Goal: Transaction & Acquisition: Purchase product/service

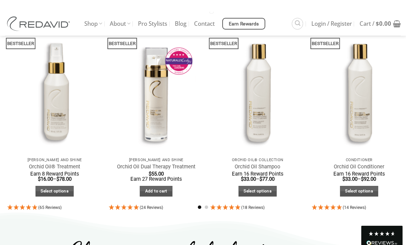
scroll to position [379, 0]
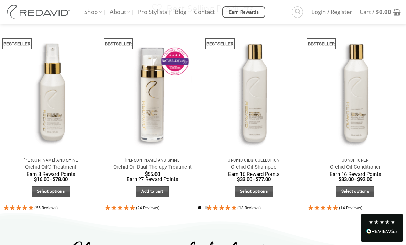
click at [50, 123] on img "Orchid Oil® Treatment" at bounding box center [51, 91] width 104 height 139
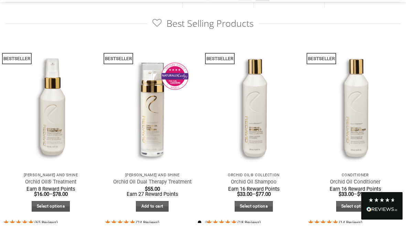
scroll to position [401, 0]
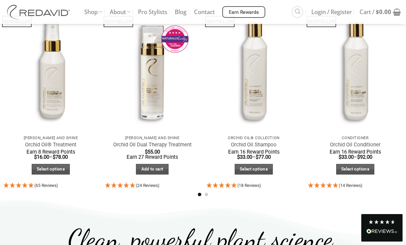
click at [50, 170] on link "Select options" at bounding box center [51, 169] width 38 height 11
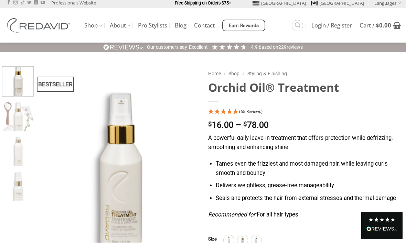
scroll to position [3, 0]
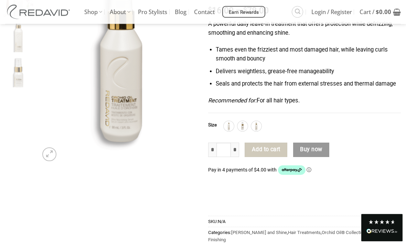
scroll to position [117, 0]
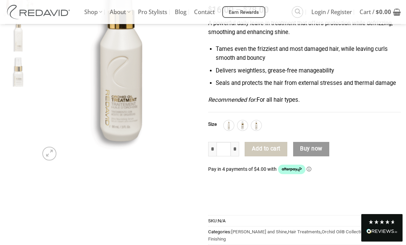
click at [225, 128] on img at bounding box center [228, 125] width 9 height 9
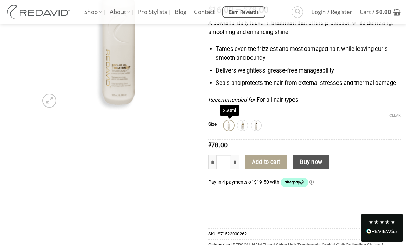
click at [244, 125] on img at bounding box center [242, 125] width 9 height 9
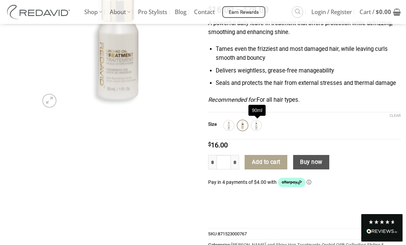
click at [258, 126] on img at bounding box center [256, 125] width 9 height 9
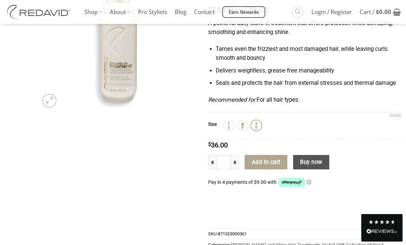
click at [243, 128] on img at bounding box center [242, 125] width 9 height 9
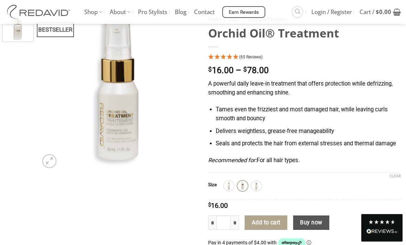
scroll to position [55, 0]
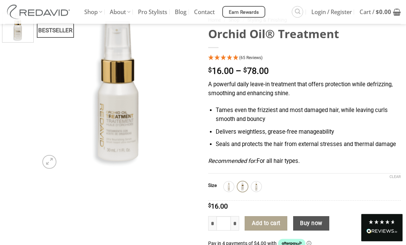
click at [277, 224] on button "Add to cart" at bounding box center [265, 224] width 43 height 14
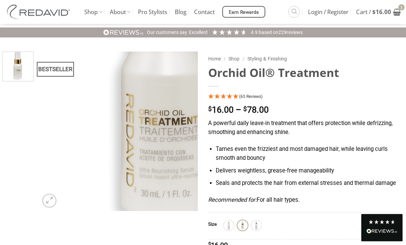
scroll to position [14, 0]
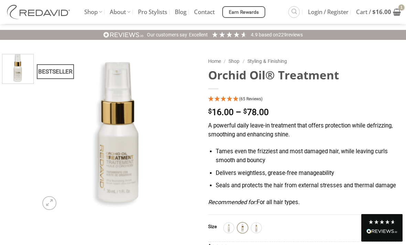
click at [96, 10] on link "Shop" at bounding box center [93, 12] width 18 height 24
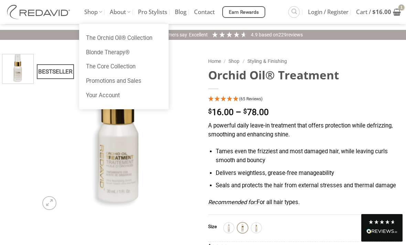
click at [103, 63] on link "The Core Collection" at bounding box center [123, 66] width 89 height 14
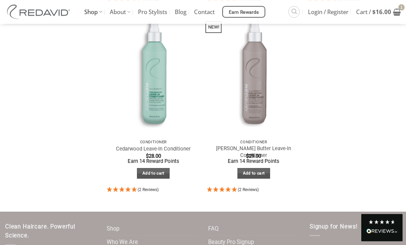
scroll to position [458, 0]
click at [251, 107] on img at bounding box center [253, 73] width 103 height 137
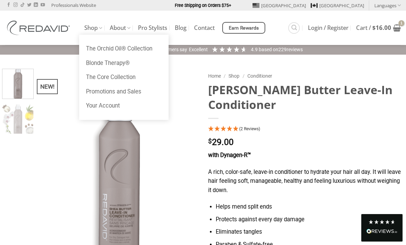
click at [97, 26] on link "Shop" at bounding box center [93, 27] width 18 height 13
click at [99, 50] on link "The Orchid Oil® Collection" at bounding box center [123, 49] width 89 height 14
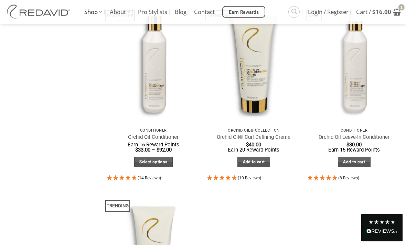
scroll to position [280, 0]
click at [361, 93] on img at bounding box center [353, 61] width 103 height 137
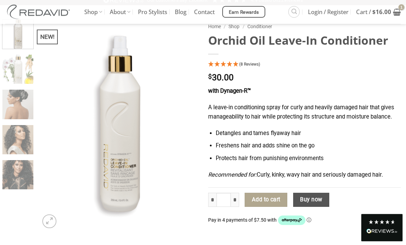
scroll to position [49, 0]
click at [272, 200] on button "Add to cart" at bounding box center [265, 200] width 43 height 14
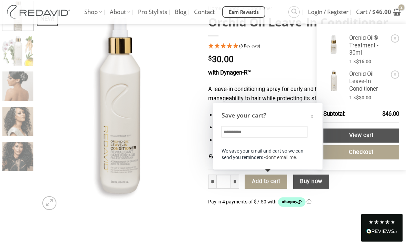
scroll to position [69, 0]
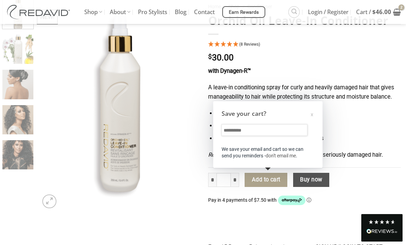
click at [269, 130] on input "text" at bounding box center [264, 130] width 86 height 12
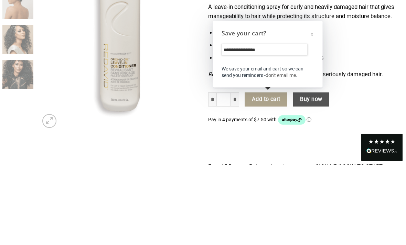
type input "**********"
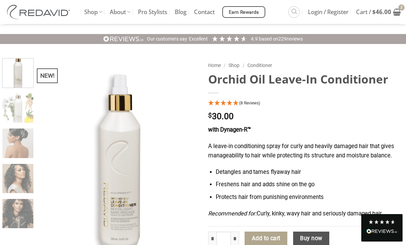
scroll to position [0, 0]
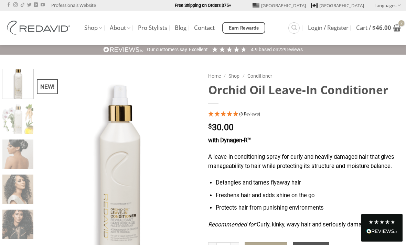
click at [158, 27] on link "Pro Stylists" at bounding box center [152, 28] width 29 height 12
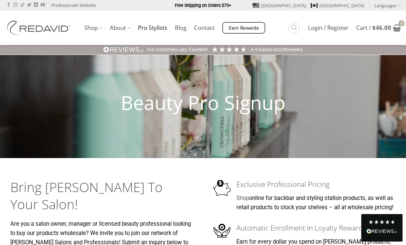
click at [95, 28] on link "Shop" at bounding box center [93, 27] width 18 height 13
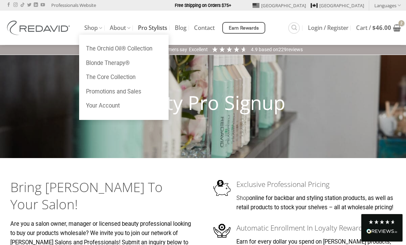
click at [131, 92] on link "Promotions and Sales" at bounding box center [123, 92] width 89 height 14
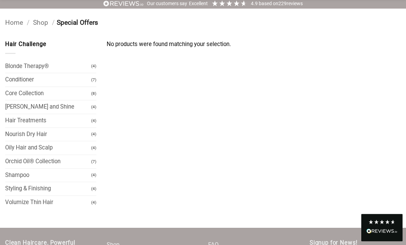
scroll to position [47, 0]
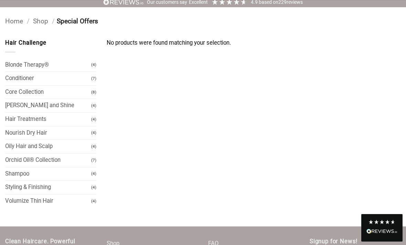
click at [88, 105] on link "[PERSON_NAME] and Shine" at bounding box center [48, 105] width 86 height 13
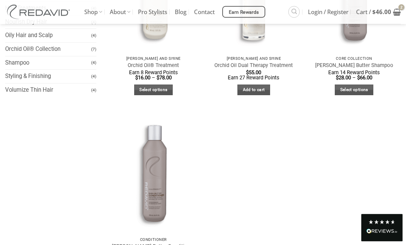
scroll to position [157, 0]
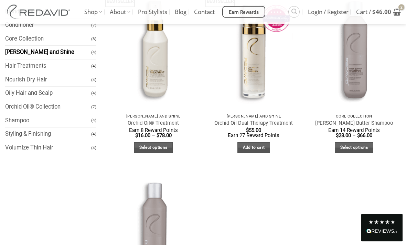
click at [38, 133] on link "Styling & Finishing" at bounding box center [48, 134] width 86 height 13
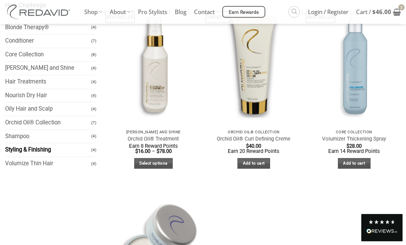
scroll to position [81, 0]
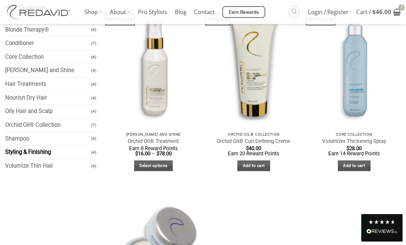
click at [15, 98] on link "Nourish Dry Hair" at bounding box center [48, 97] width 86 height 13
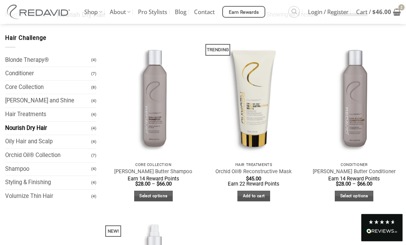
scroll to position [53, 0]
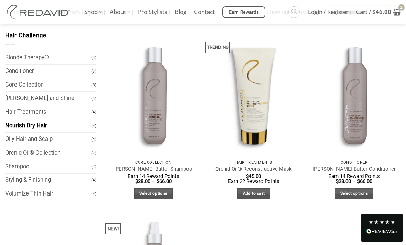
click at [48, 54] on link "Blonde Therapy®" at bounding box center [48, 57] width 86 height 13
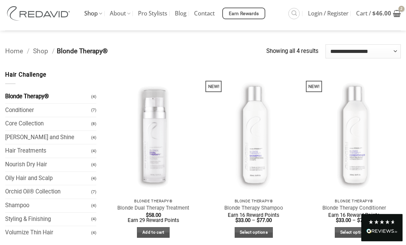
scroll to position [15, 0]
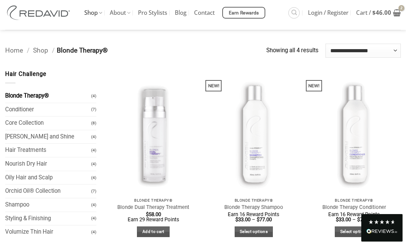
click at [82, 151] on link "Hair Treatments" at bounding box center [48, 150] width 86 height 13
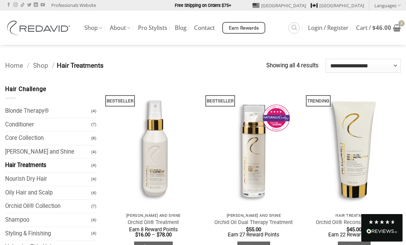
click at [50, 177] on link "Nourish Dry Hair" at bounding box center [48, 179] width 86 height 13
